Goal: Task Accomplishment & Management: Manage account settings

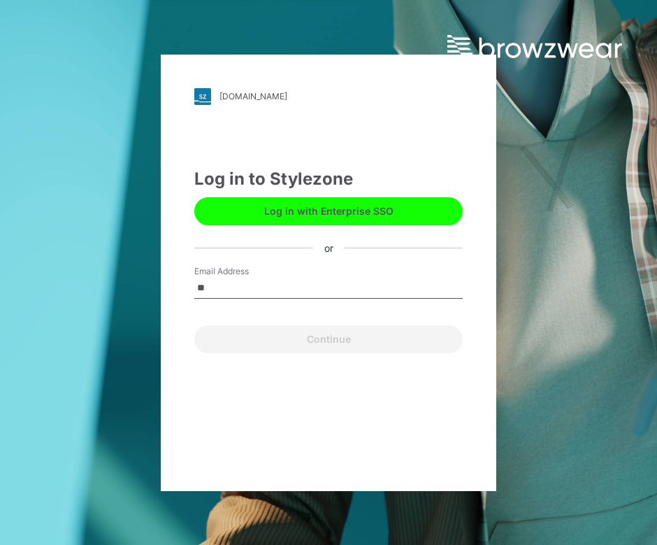
type input "*"
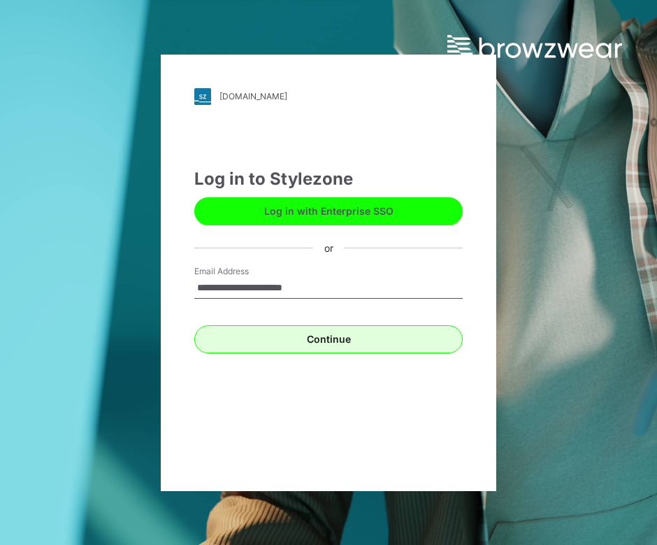
type input "**********"
click at [304, 330] on button "Continue" at bounding box center [328, 339] width 269 height 28
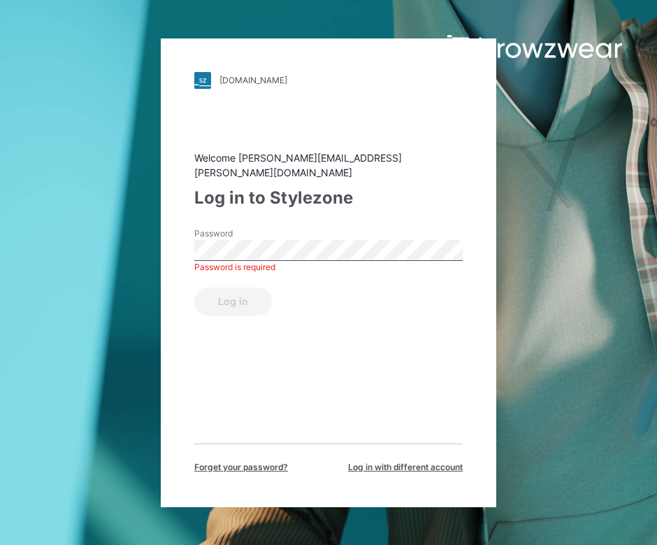
click at [283, 374] on div "Welcome [PERSON_NAME][EMAIL_ADDRESS][PERSON_NAME][DOMAIN_NAME] Log in to Stylez…" at bounding box center [328, 311] width 269 height 323
click at [249, 461] on span "Forget your password?" at bounding box center [241, 467] width 94 height 13
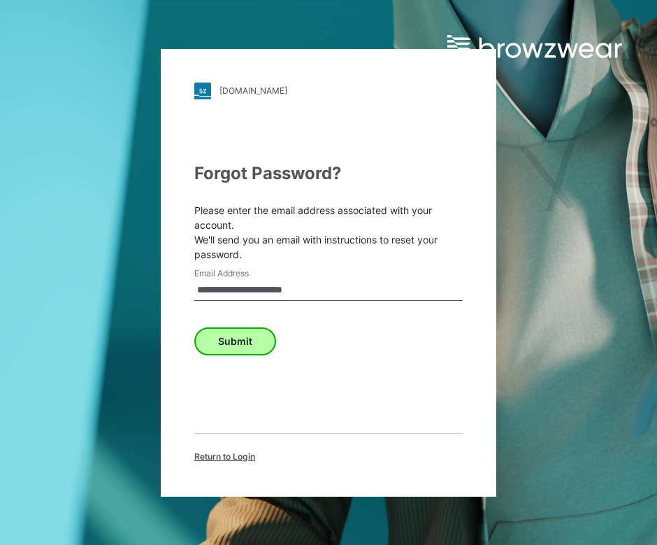
click at [257, 334] on button "Submit" at bounding box center [235, 341] width 82 height 28
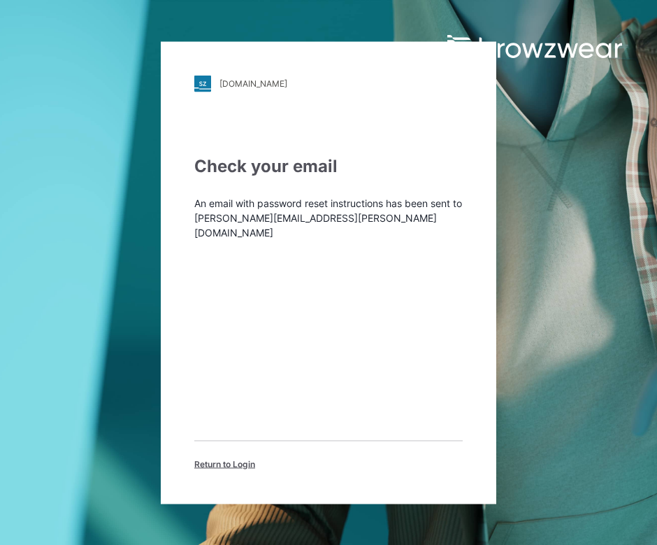
click at [236, 464] on div "[DOMAIN_NAME] Loading... Check your email An email with password reset instruct…" at bounding box center [329, 272] width 336 height 462
click at [232, 457] on span "Return to Login" at bounding box center [224, 463] width 61 height 13
